Goal: Find specific page/section: Find specific page/section

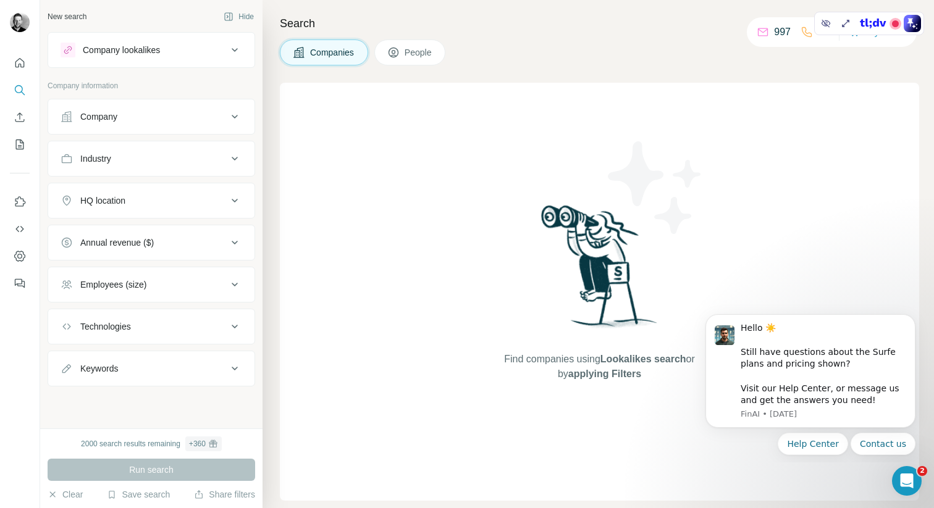
click at [146, 155] on div "Industry" at bounding box center [144, 159] width 167 height 12
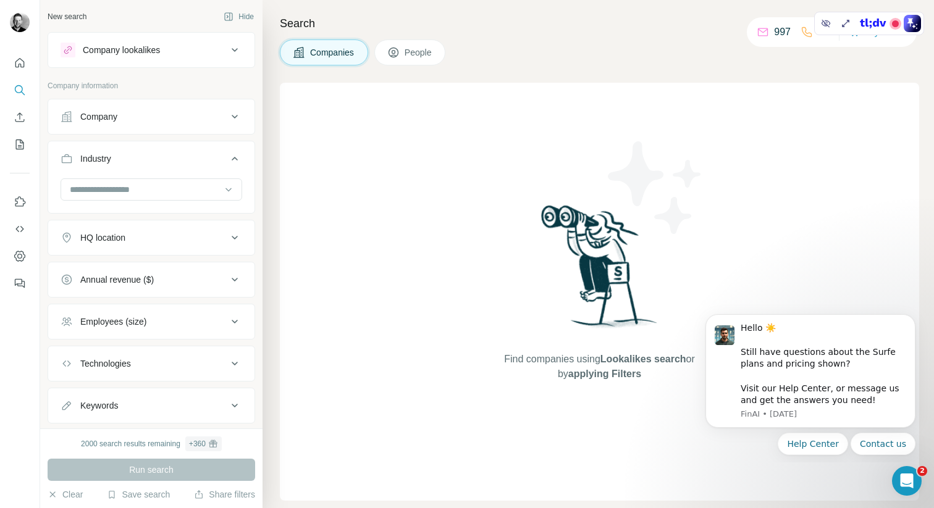
click at [166, 115] on div "Company" at bounding box center [144, 117] width 167 height 12
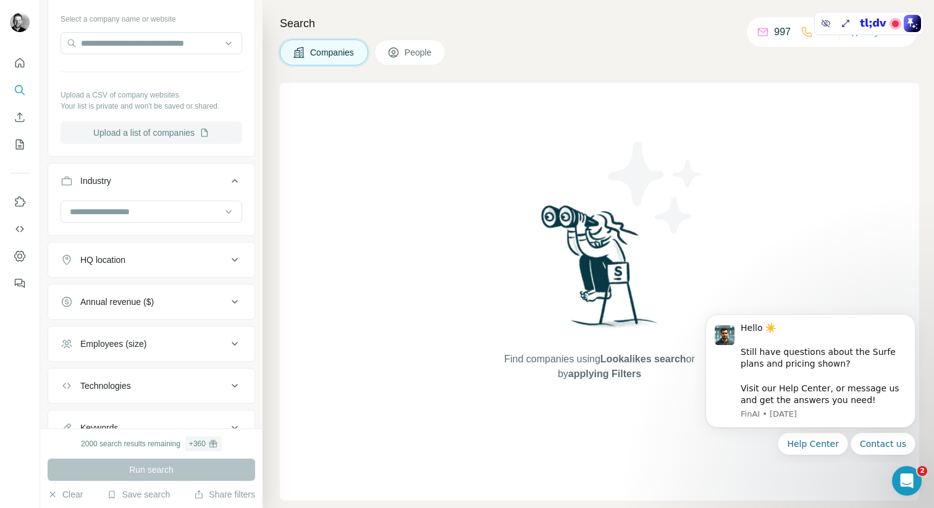
scroll to position [133, 0]
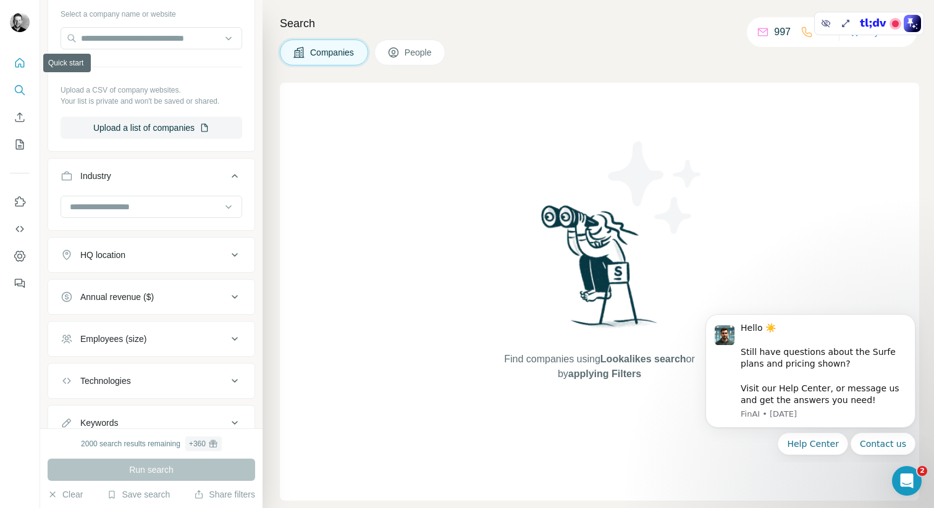
click at [20, 64] on icon "Quick start" at bounding box center [20, 63] width 12 height 12
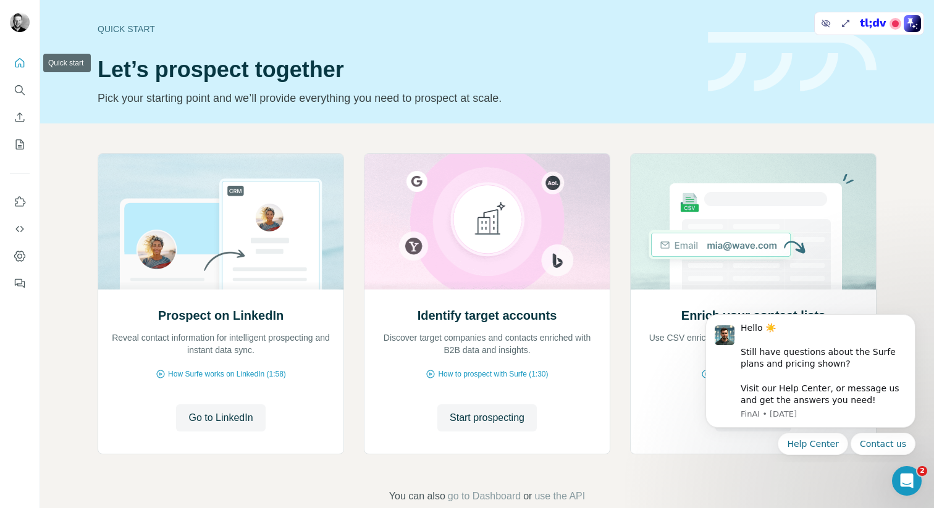
click at [19, 61] on icon "Quick start" at bounding box center [20, 63] width 12 height 12
click at [22, 86] on icon "Search" at bounding box center [19, 89] width 8 height 8
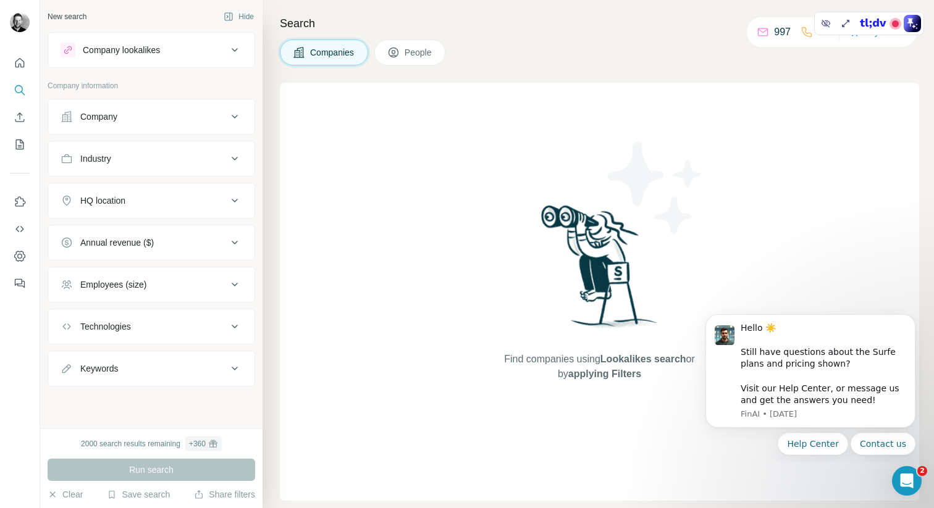
click at [237, 54] on icon at bounding box center [234, 50] width 15 height 15
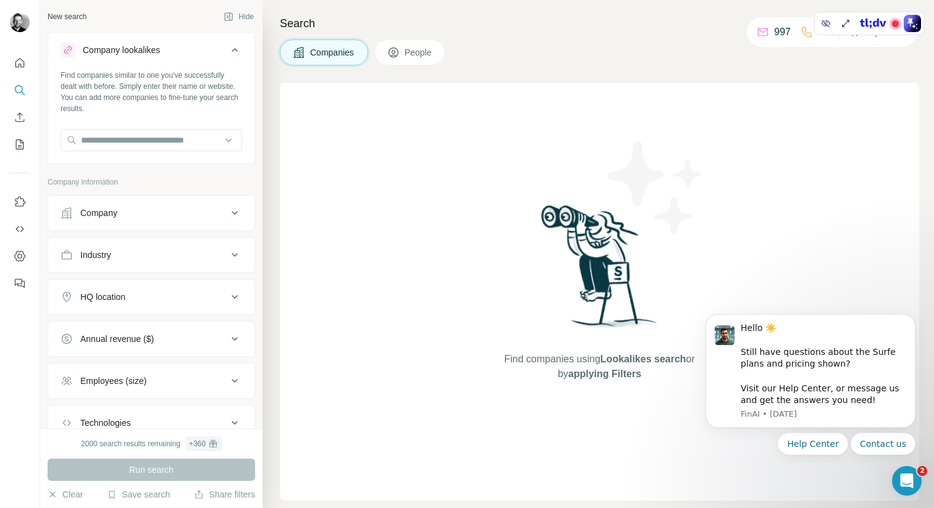
click at [237, 54] on icon at bounding box center [234, 50] width 15 height 15
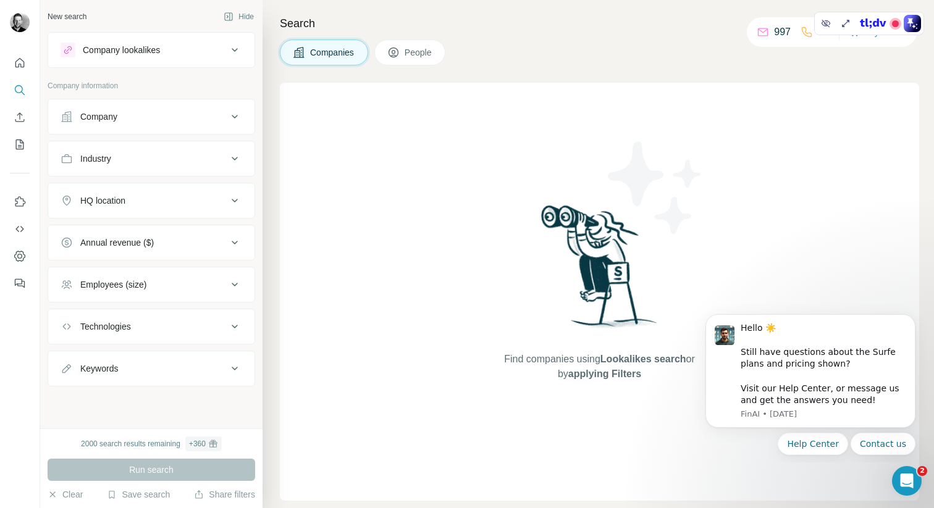
click at [416, 53] on span "People" at bounding box center [419, 52] width 28 height 12
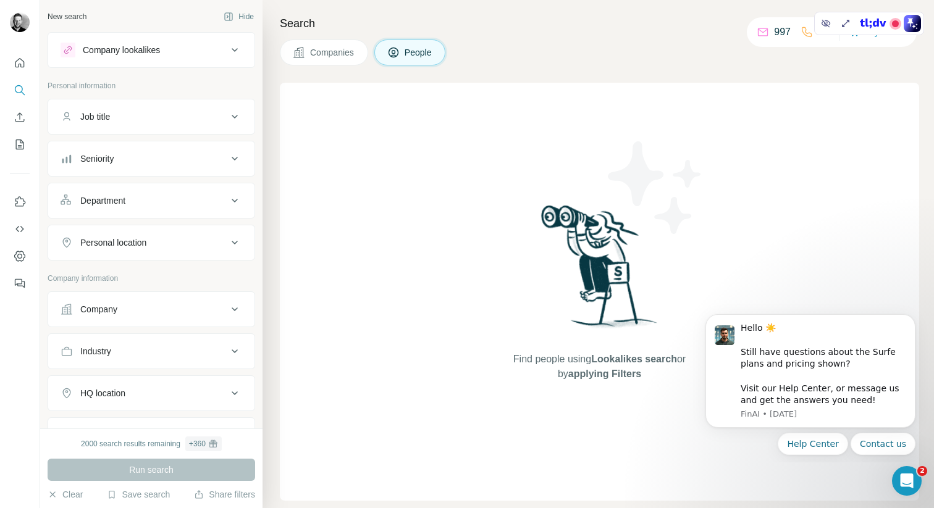
click at [134, 313] on div "Company" at bounding box center [144, 309] width 167 height 12
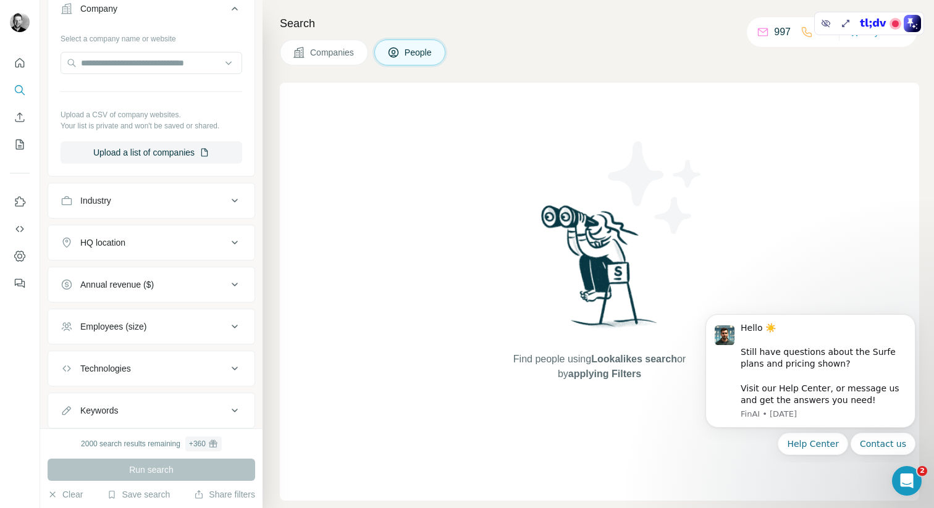
scroll to position [304, 0]
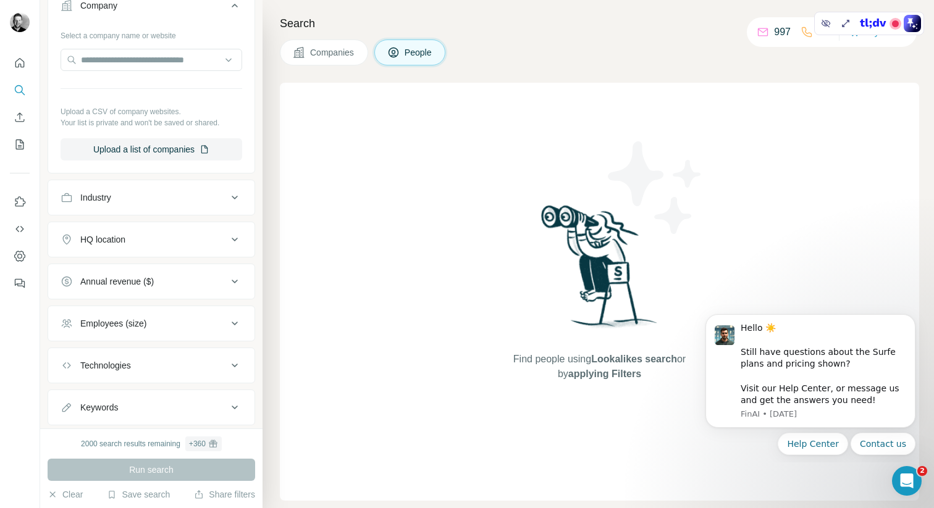
click at [194, 327] on div "Employees (size)" at bounding box center [144, 324] width 167 height 12
click at [20, 262] on icon "Dashboard" at bounding box center [20, 256] width 12 height 12
